Goal: Find specific page/section: Find specific page/section

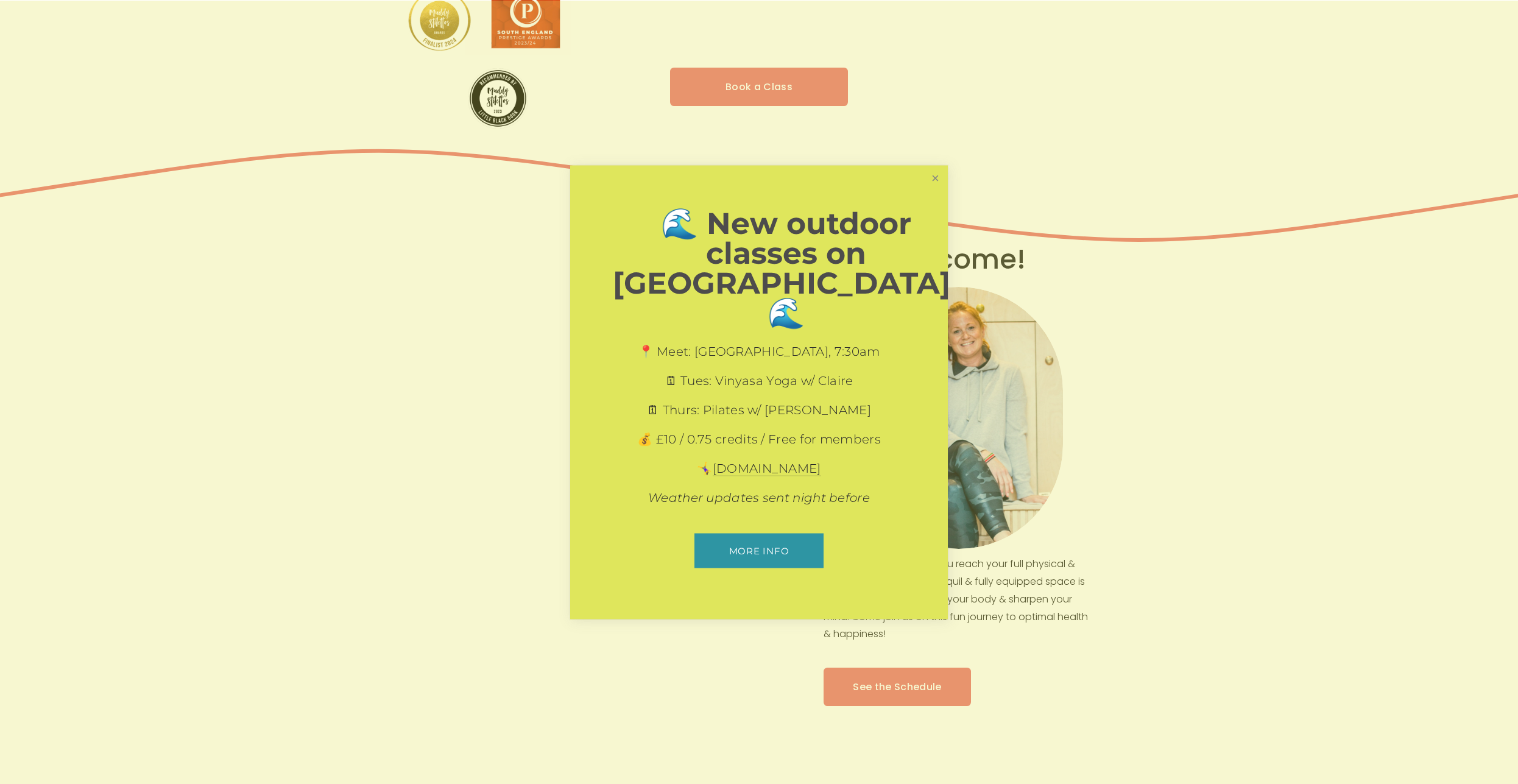
scroll to position [300, 0]
click at [933, 188] on link "Close" at bounding box center [936, 178] width 21 height 21
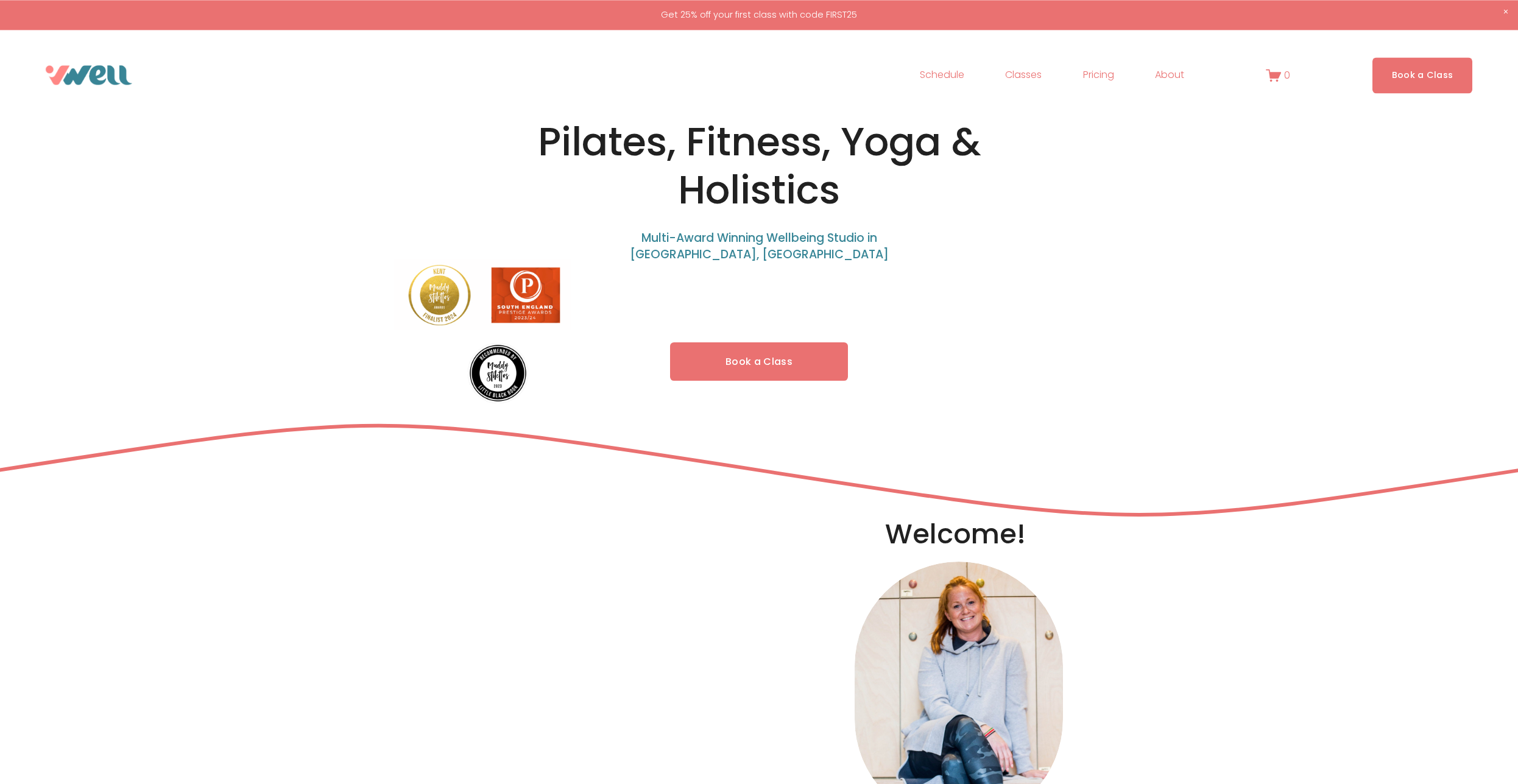
scroll to position [0, 0]
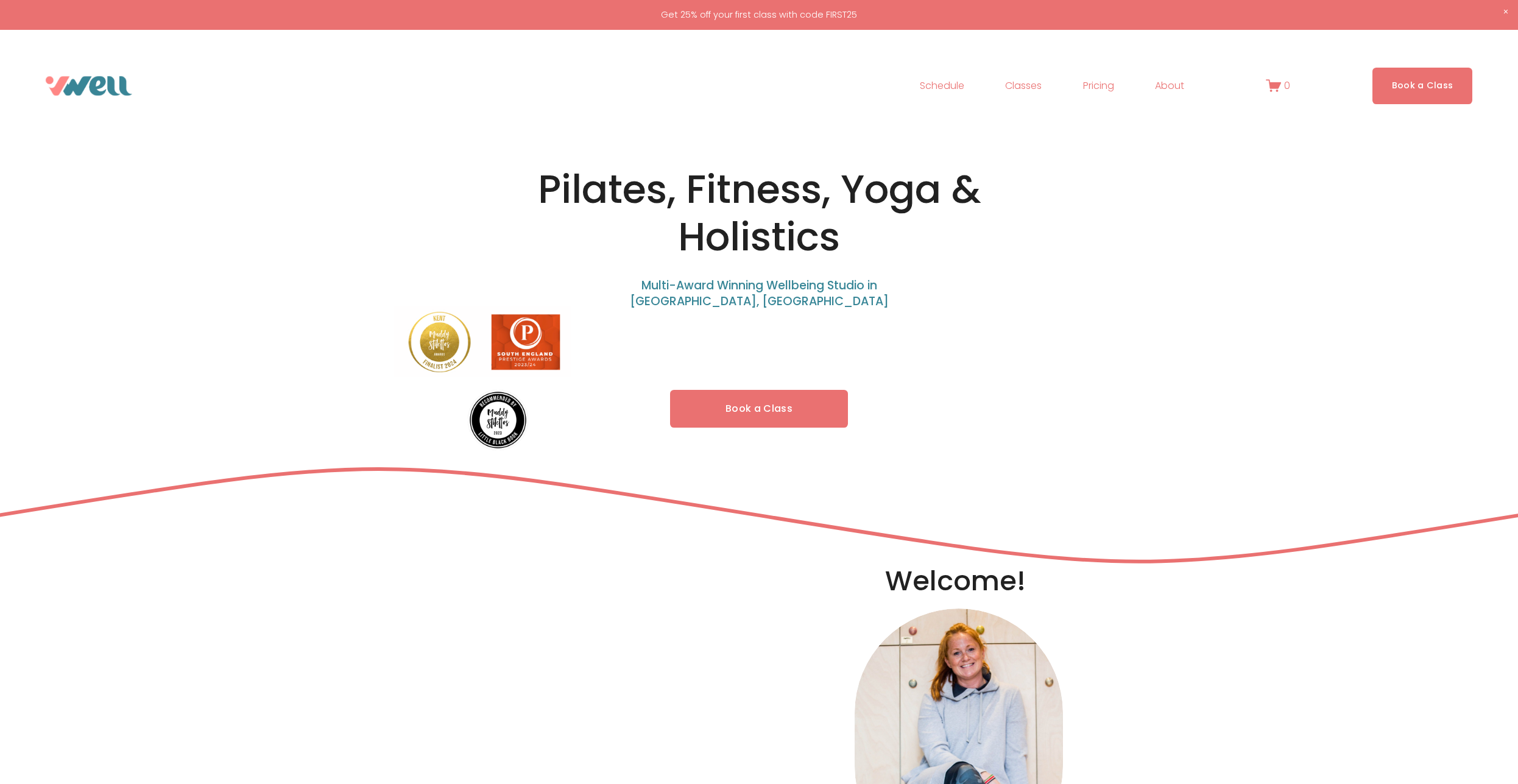
click at [1020, 89] on span "Classes" at bounding box center [1023, 86] width 36 height 18
click at [0, 0] on span "Fitness" at bounding box center [0, 0] width 0 height 0
